Goal: Information Seeking & Learning: Learn about a topic

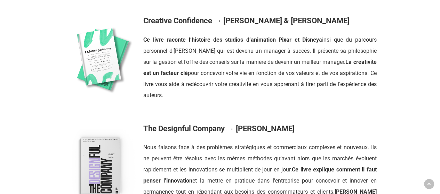
scroll to position [801, 0]
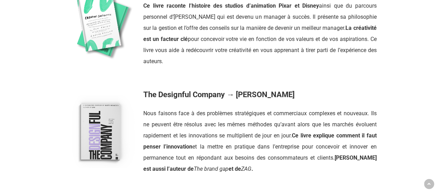
drag, startPoint x: 144, startPoint y: 95, endPoint x: 293, endPoint y: 96, distance: 149.5
click at [293, 96] on strong "The Designful Company → [PERSON_NAME]" at bounding box center [218, 94] width 151 height 9
copy strong "The Designful Company → [PERSON_NAME]"
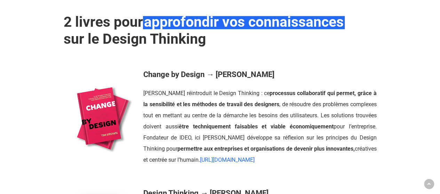
scroll to position [259, 0]
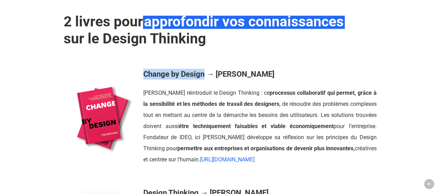
drag, startPoint x: 144, startPoint y: 72, endPoint x: 204, endPoint y: 73, distance: 59.4
click at [204, 73] on strong "Change by Design → [PERSON_NAME]" at bounding box center [208, 74] width 131 height 9
copy strong "Change by Design"
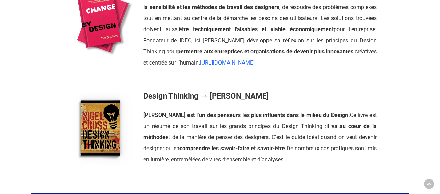
scroll to position [366, 0]
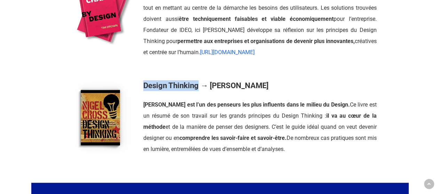
drag, startPoint x: 144, startPoint y: 84, endPoint x: 197, endPoint y: 88, distance: 54.0
click at [197, 88] on strong "Design Thinking → [PERSON_NAME]" at bounding box center [205, 85] width 125 height 9
copy strong "Design Thinking"
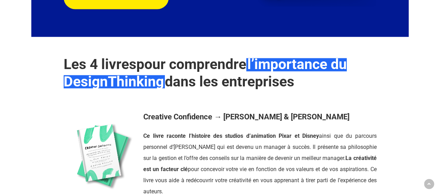
scroll to position [700, 0]
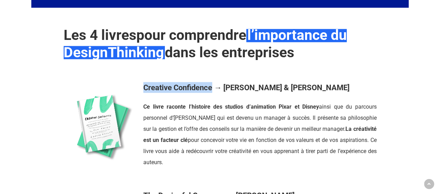
drag, startPoint x: 143, startPoint y: 87, endPoint x: 213, endPoint y: 92, distance: 71.1
click at [213, 92] on div "Creative Confidence → [PERSON_NAME] & [PERSON_NAME] Ce livre raconte l’histoire…" at bounding box center [259, 125] width 239 height 86
copy strong "Creative Confidence"
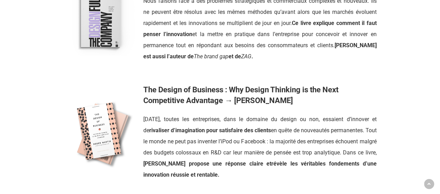
scroll to position [915, 0]
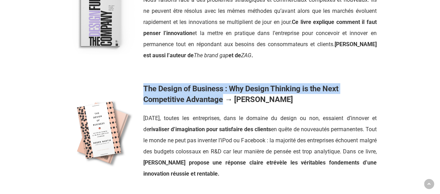
drag, startPoint x: 144, startPoint y: 88, endPoint x: 222, endPoint y: 96, distance: 78.6
click at [222, 96] on strong "The Design of Business : Why Design Thinking is the Next Competitive Advantage …" at bounding box center [240, 94] width 195 height 20
copy strong "The Design of Business : Why Design Thinking is the Next Competitive Advantage"
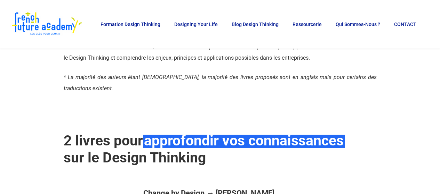
scroll to position [0, 0]
